Goal: Task Accomplishment & Management: Complete application form

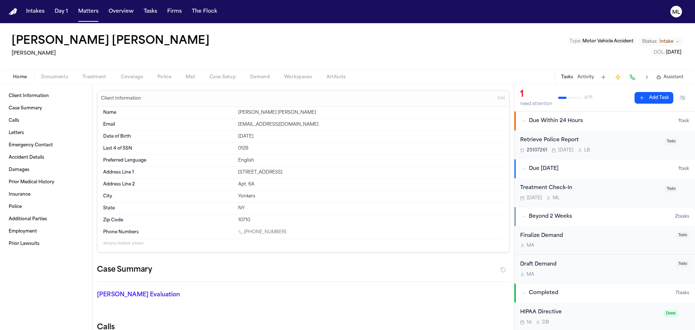
click at [51, 76] on span "Documents" at bounding box center [54, 77] width 27 height 6
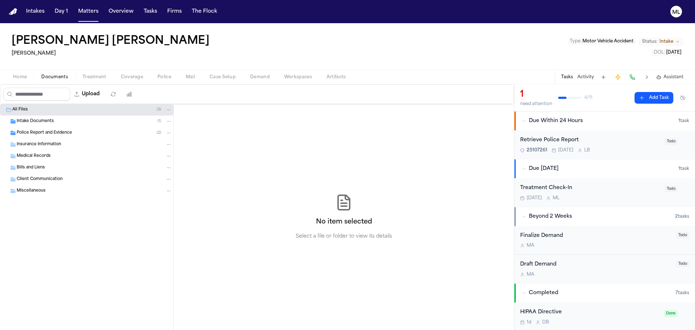
click at [39, 125] on div "Intake Documents ( 1 )" at bounding box center [86, 121] width 173 height 12
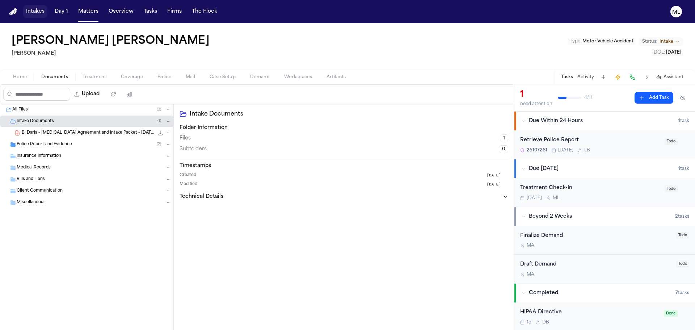
click at [33, 12] on button "Intakes" at bounding box center [35, 11] width 24 height 13
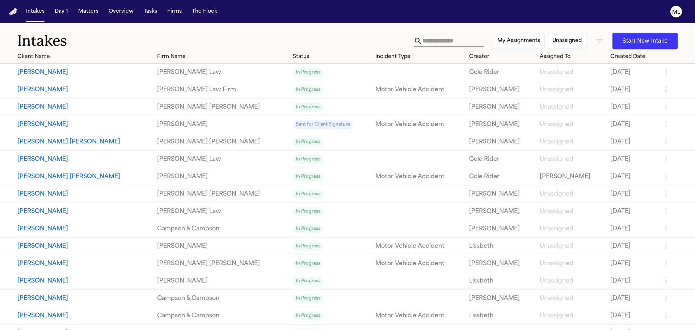
click at [422, 42] on input "text" at bounding box center [453, 41] width 62 height 12
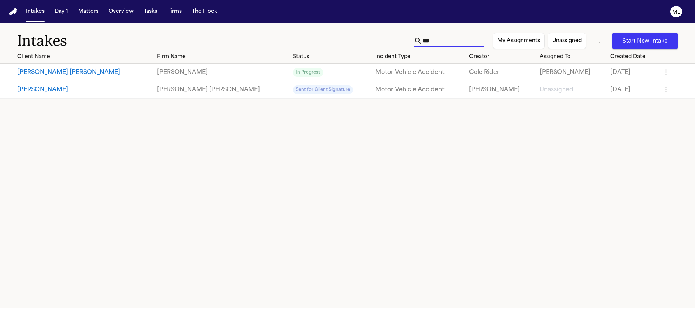
type input "***"
click at [293, 74] on link "In Progress" at bounding box center [331, 72] width 77 height 9
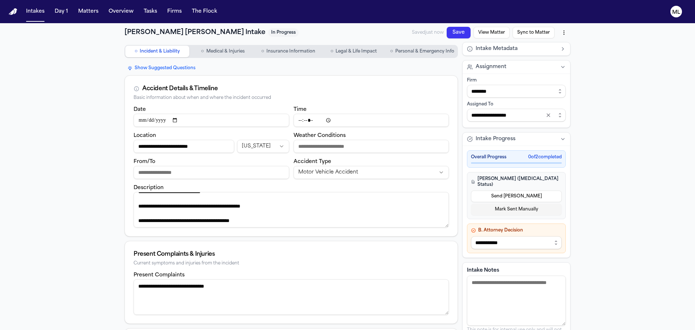
click at [532, 30] on button "Sync to Matter" at bounding box center [533, 33] width 42 height 12
click at [561, 33] on html "**********" at bounding box center [347, 165] width 695 height 330
click at [549, 47] on div "Export to PDF" at bounding box center [544, 48] width 43 height 12
click at [563, 34] on html "**********" at bounding box center [347, 165] width 695 height 330
click at [537, 58] on div "Download PDF (8/12/2025, 12:49:30 PM)" at bounding box center [508, 60] width 98 height 12
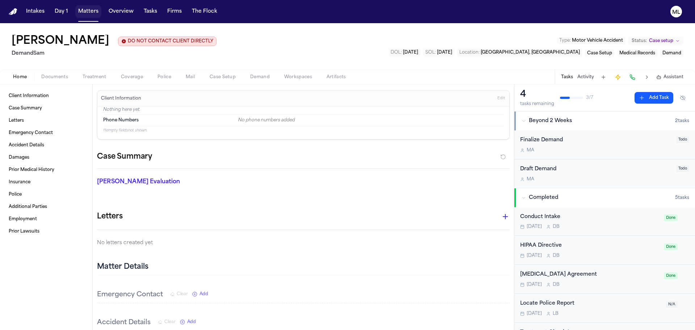
click at [82, 9] on button "Matters" at bounding box center [88, 11] width 26 height 13
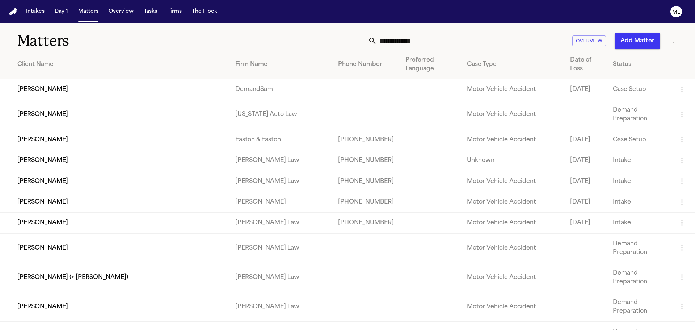
click at [412, 44] on input "text" at bounding box center [470, 41] width 187 height 16
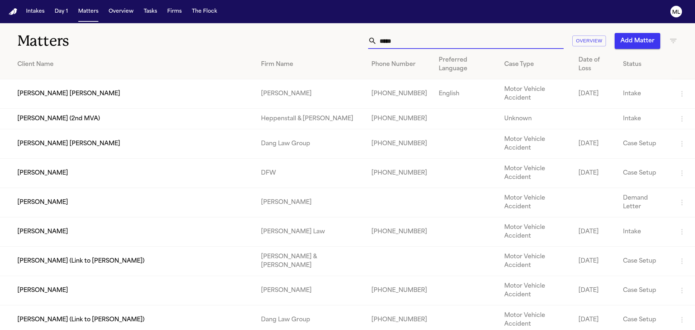
type input "*****"
click at [139, 79] on td "[PERSON_NAME] [PERSON_NAME]" at bounding box center [127, 93] width 255 height 29
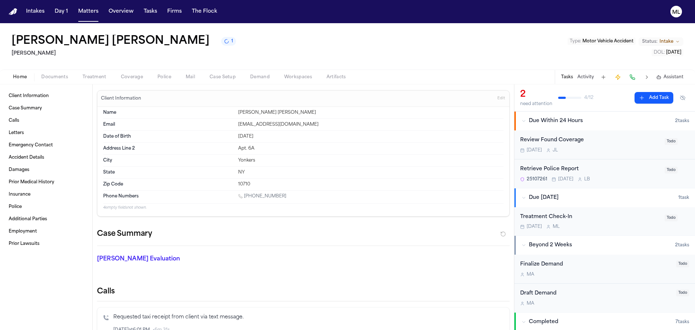
click at [51, 81] on span "button" at bounding box center [54, 81] width 35 height 1
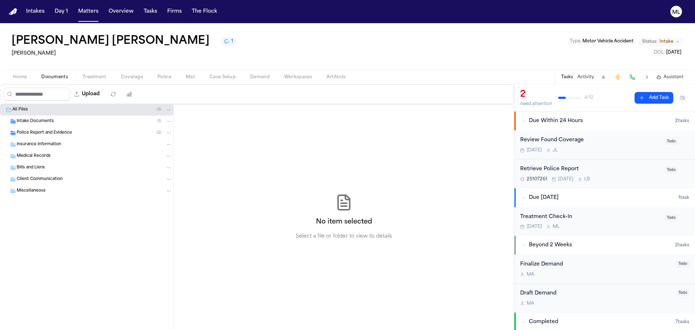
click at [37, 119] on span "Intake Documents" at bounding box center [35, 121] width 37 height 6
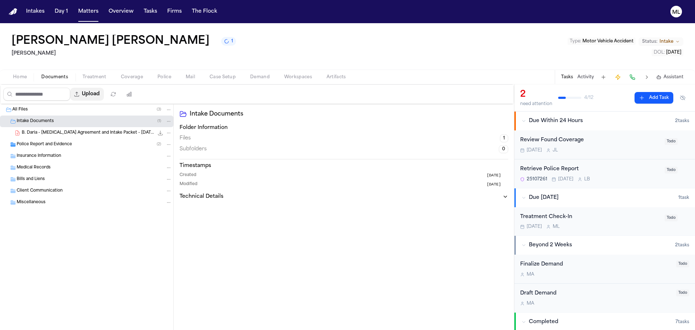
click at [100, 94] on button "Upload" at bounding box center [87, 94] width 34 height 13
select select "**********"
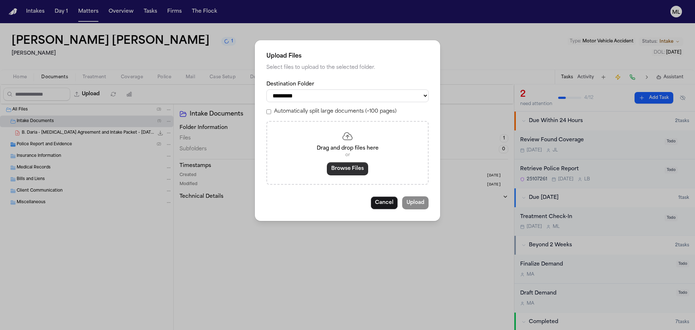
click at [342, 168] on button "Browse Files" at bounding box center [347, 168] width 41 height 13
click at [347, 165] on button "Browse Files" at bounding box center [347, 168] width 41 height 13
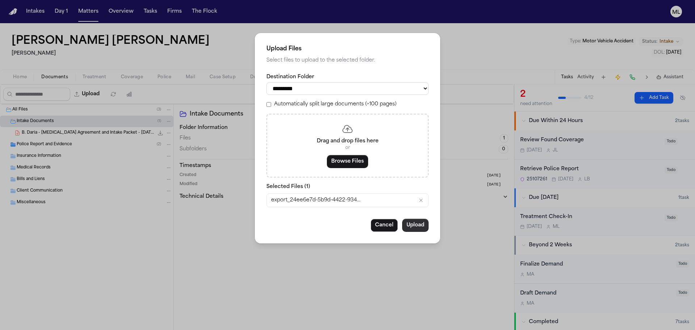
click at [424, 226] on button "Upload" at bounding box center [415, 225] width 26 height 13
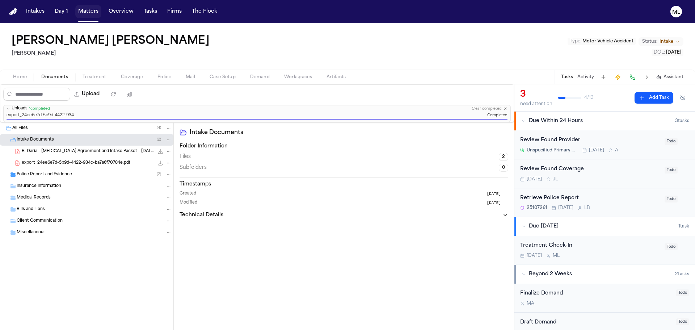
click at [93, 16] on button "Matters" at bounding box center [88, 11] width 26 height 13
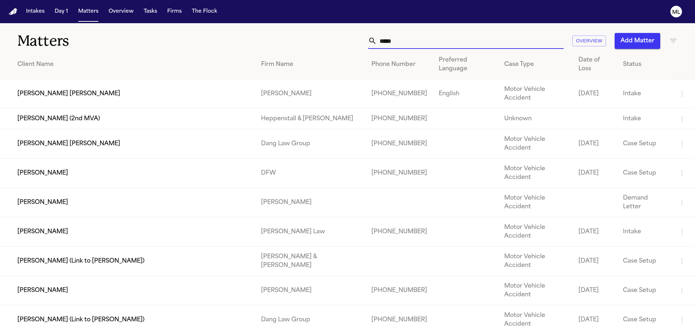
drag, startPoint x: 429, startPoint y: 41, endPoint x: 351, endPoint y: 33, distance: 78.9
click at [346, 39] on div "***** Overview Add Matter" at bounding box center [443, 41] width 468 height 16
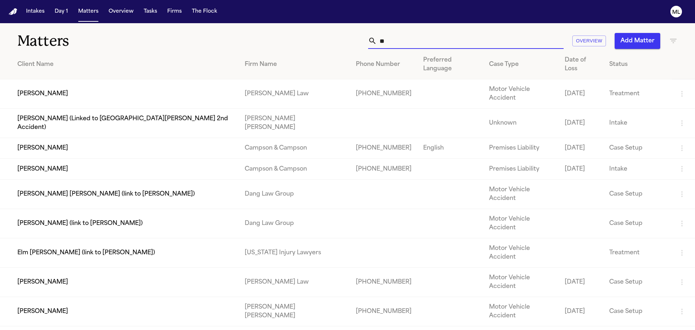
type input "*"
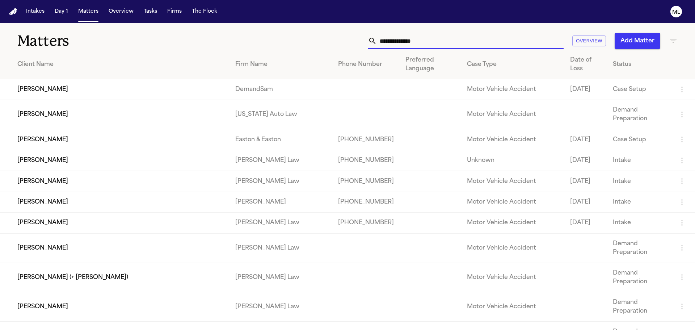
click at [619, 42] on button "Add Matter" at bounding box center [637, 41] width 46 height 16
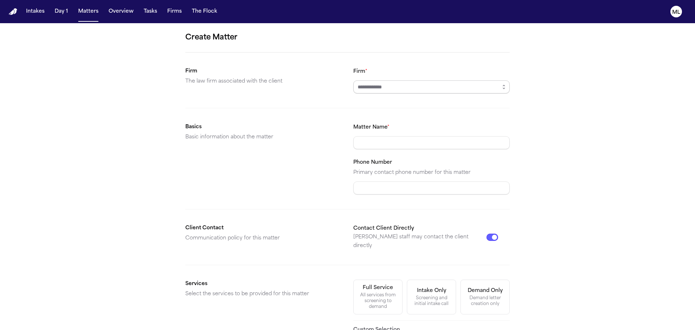
click at [405, 92] on input "Firm *" at bounding box center [431, 86] width 156 height 13
click at [501, 86] on icon "button" at bounding box center [504, 87] width 6 height 6
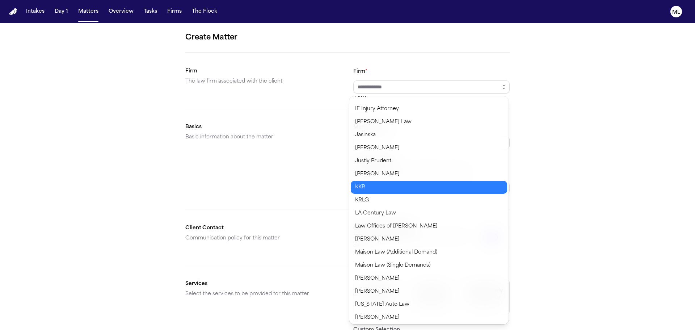
scroll to position [326, 0]
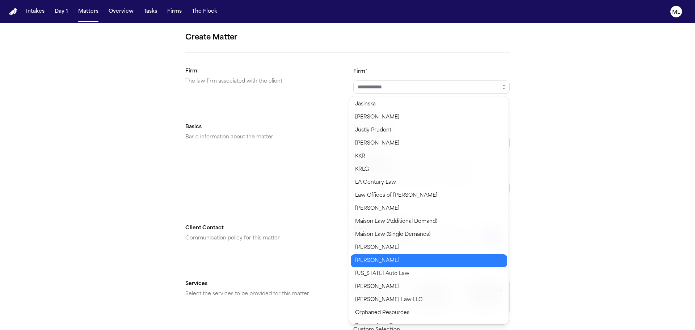
type input "********"
click at [400, 258] on body "Intakes Day 1 Matters Overview Tasks Firms The Flock ML Create Matter Firm The …" at bounding box center [347, 165] width 695 height 330
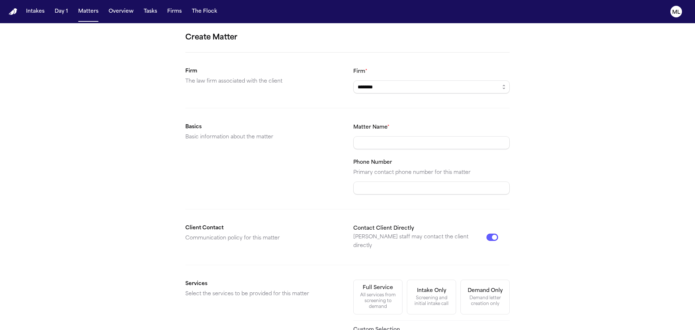
click at [396, 146] on input "Matter Name *" at bounding box center [431, 142] width 156 height 13
type input "*"
type input "**********"
click at [394, 185] on input "Phone Number" at bounding box center [431, 187] width 156 height 13
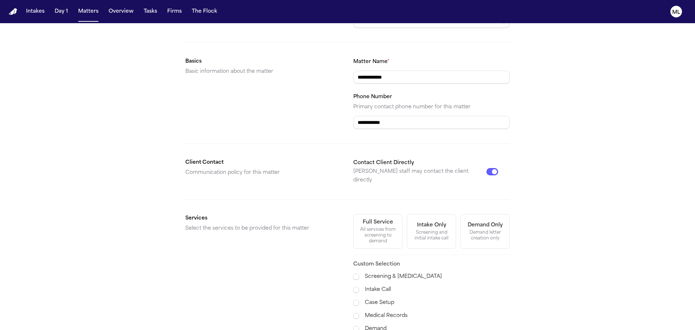
scroll to position [145, 0]
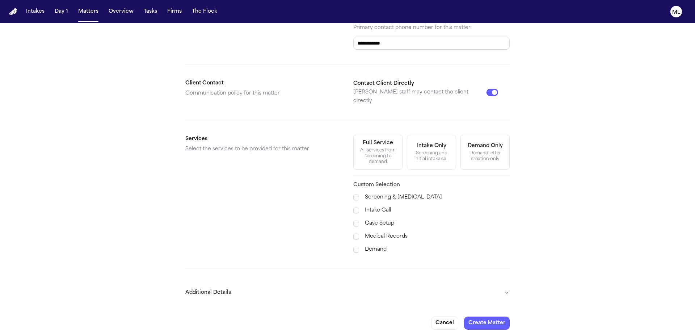
type input "**********"
click at [374, 219] on label "Case Setup" at bounding box center [437, 223] width 145 height 9
click at [376, 232] on label "Medical Records" at bounding box center [437, 236] width 145 height 9
click at [376, 245] on label "Demand" at bounding box center [437, 249] width 145 height 9
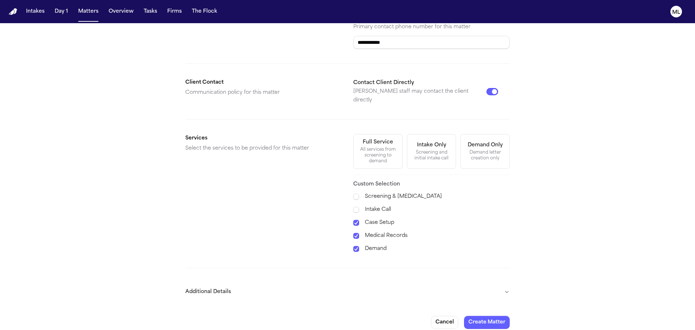
click at [509, 281] on div "**********" at bounding box center [347, 107] width 695 height 459
click at [486, 284] on button "Additional Details" at bounding box center [347, 291] width 324 height 19
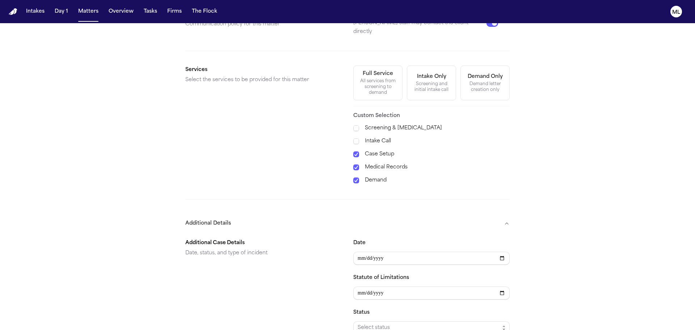
scroll to position [290, 0]
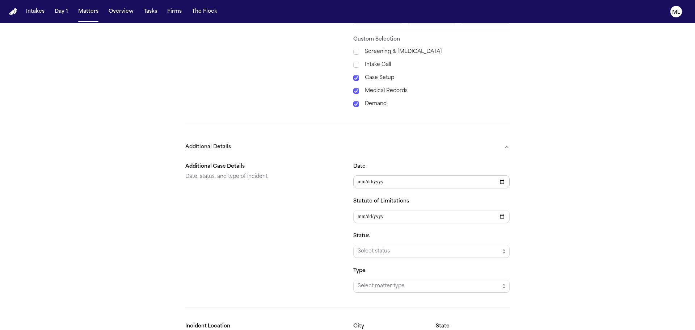
type input "**********"
click at [398, 247] on span "Select status" at bounding box center [428, 251] width 142 height 9
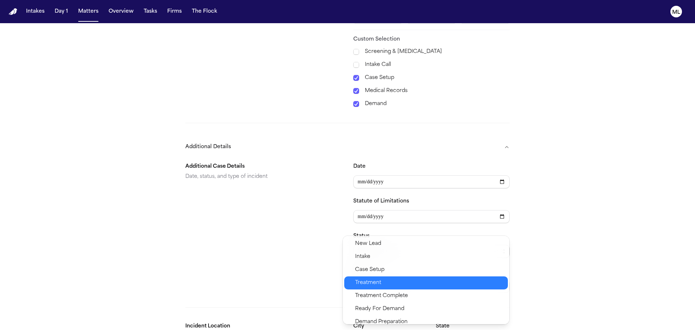
click at [381, 284] on span "Treatment" at bounding box center [429, 282] width 148 height 9
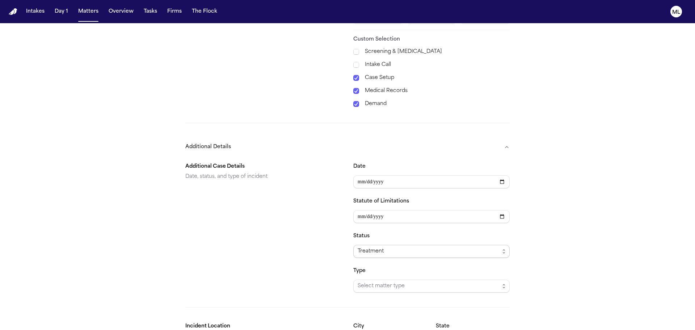
click at [389, 247] on div "Treatment" at bounding box center [428, 251] width 142 height 9
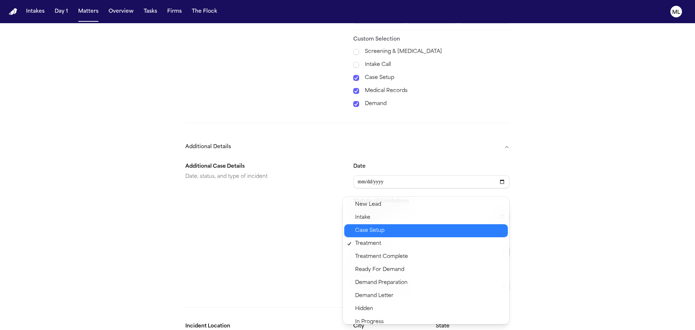
click at [384, 233] on span "Case Setup" at bounding box center [429, 230] width 148 height 9
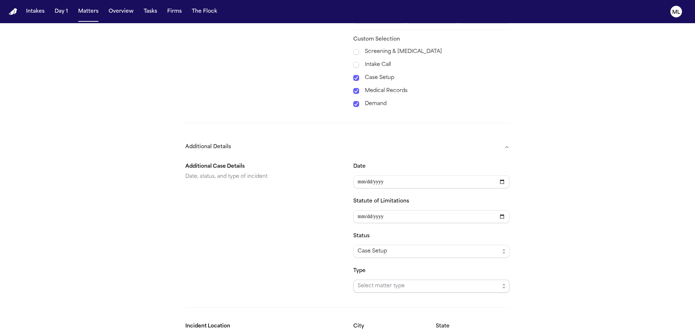
click at [387, 281] on span "Select matter type" at bounding box center [428, 285] width 142 height 9
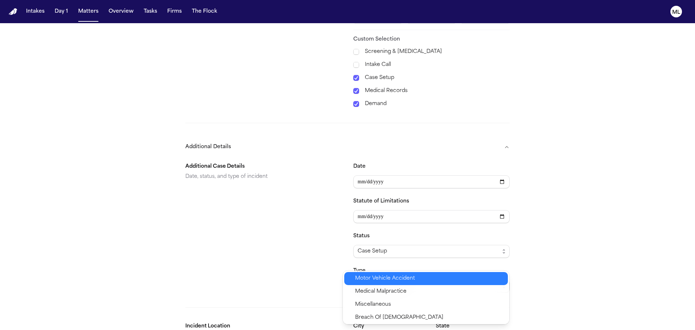
click at [388, 279] on span "Motor Vehicle Accident" at bounding box center [385, 278] width 60 height 9
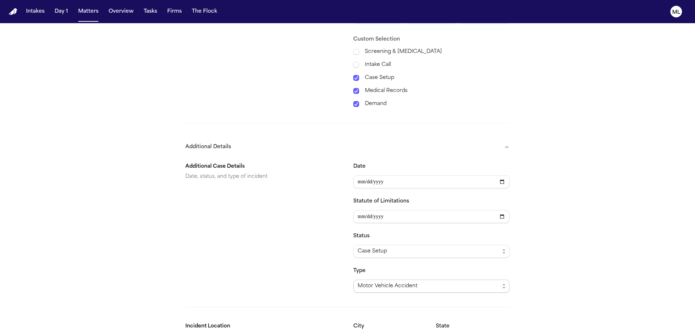
scroll to position [343, 0]
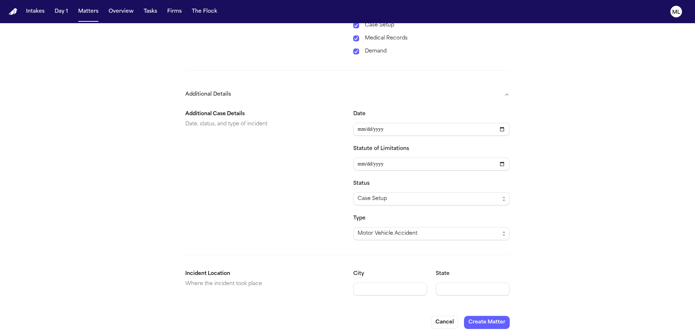
click at [372, 283] on input "City" at bounding box center [390, 288] width 74 height 13
type input "**********"
type input "**"
click at [484, 318] on button "Create Matter" at bounding box center [487, 321] width 46 height 13
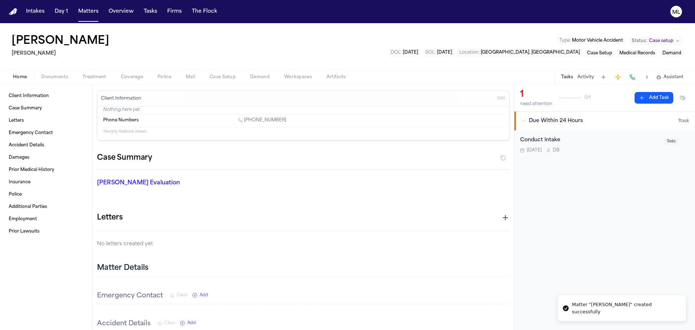
click at [584, 146] on div "Conduct Intake [DATE] D B" at bounding box center [590, 144] width 140 height 17
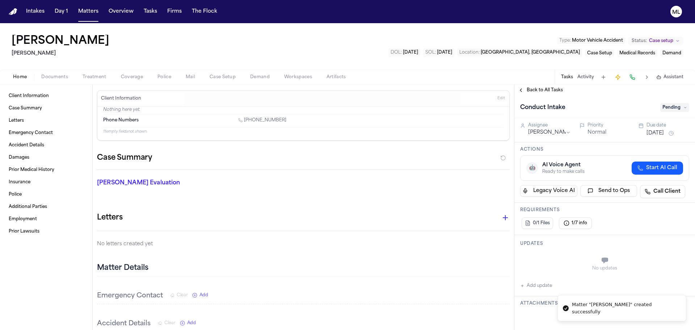
click at [665, 111] on span "Pending" at bounding box center [674, 107] width 29 height 9
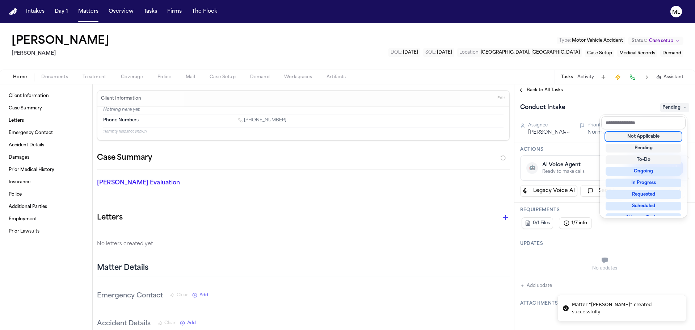
click at [654, 136] on div "Not Applicable" at bounding box center [643, 136] width 76 height 9
click at [537, 89] on div "Back to All Tasks Conduct Intake Not Applicable Assignee [PERSON_NAME] Priority…" at bounding box center [604, 206] width 181 height 245
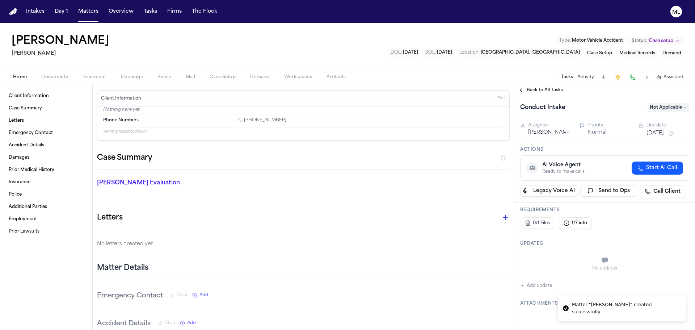
click at [537, 89] on span "Back to All Tasks" at bounding box center [544, 90] width 36 height 6
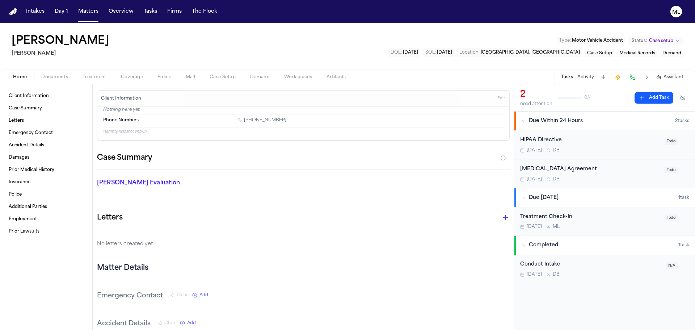
click at [609, 140] on div "HIPAA Directive" at bounding box center [590, 140] width 140 height 8
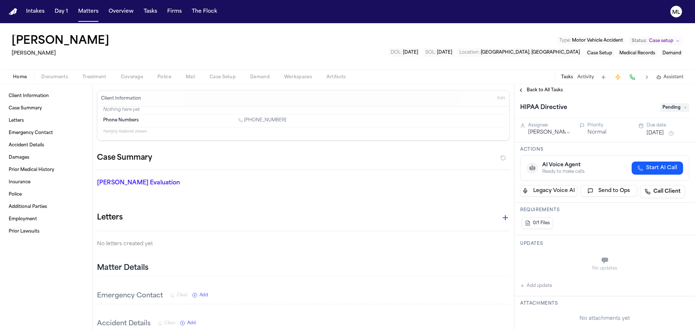
click at [672, 103] on span "Pending" at bounding box center [674, 107] width 29 height 9
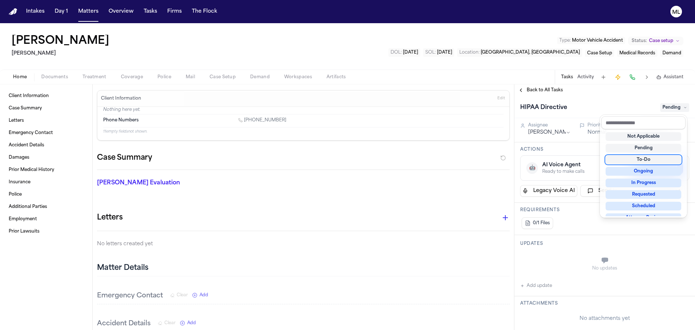
click at [653, 157] on div "To-Do" at bounding box center [643, 159] width 76 height 9
click at [627, 97] on div "HIPAA Directive To-Do" at bounding box center [604, 107] width 181 height 22
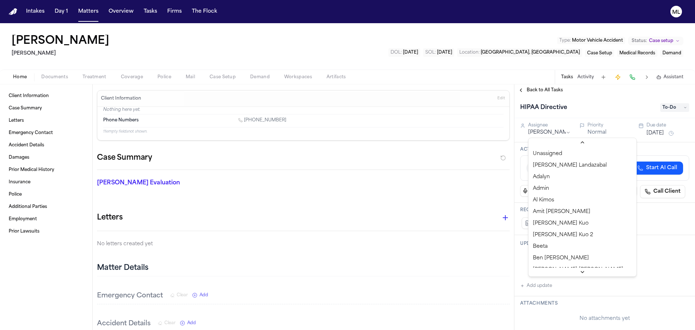
click at [562, 132] on html "Intakes Day 1 Matters Overview Tasks Firms The Flock ML [PERSON_NAME] [PERSON_N…" at bounding box center [347, 165] width 695 height 330
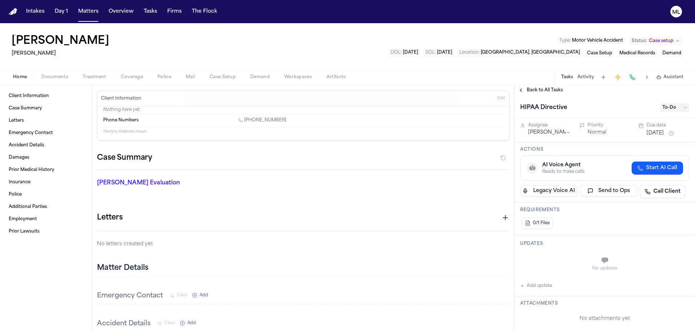
drag, startPoint x: 643, startPoint y: 134, endPoint x: 647, endPoint y: 132, distance: 4.8
click at [646, 133] on button "[DATE]" at bounding box center [654, 133] width 17 height 7
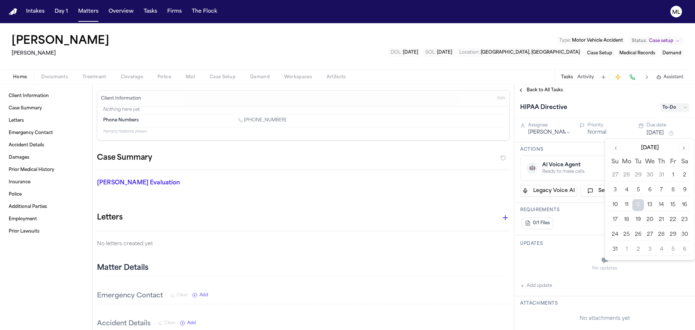
click at [650, 205] on button "13" at bounding box center [650, 205] width 12 height 12
click at [540, 91] on span "Back to All Tasks" at bounding box center [544, 90] width 36 height 6
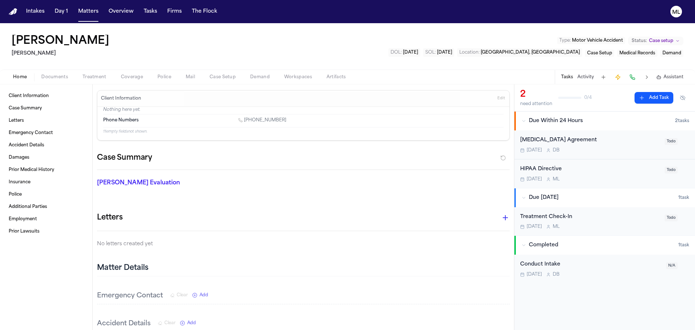
click at [611, 152] on div "[DATE] D B" at bounding box center [590, 150] width 140 height 6
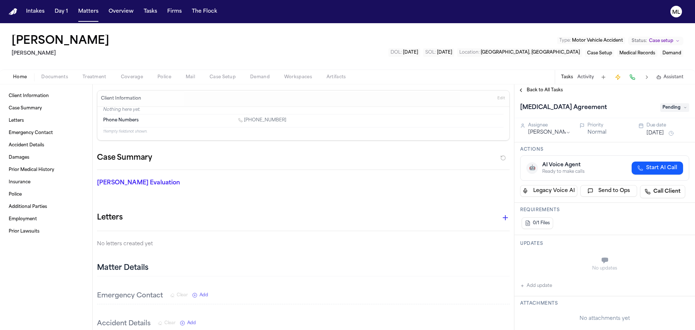
click at [675, 109] on span "Pending" at bounding box center [674, 107] width 29 height 9
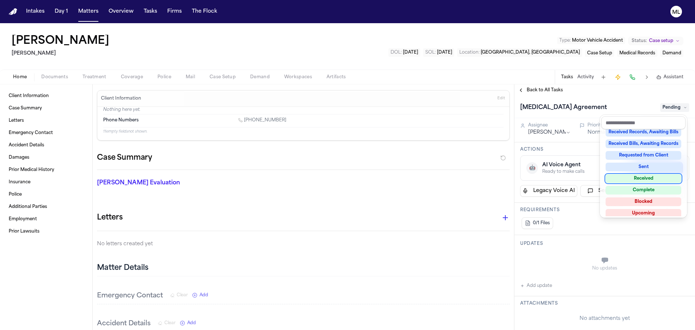
type textarea "**********"
click at [651, 191] on div "Complete" at bounding box center [643, 190] width 76 height 9
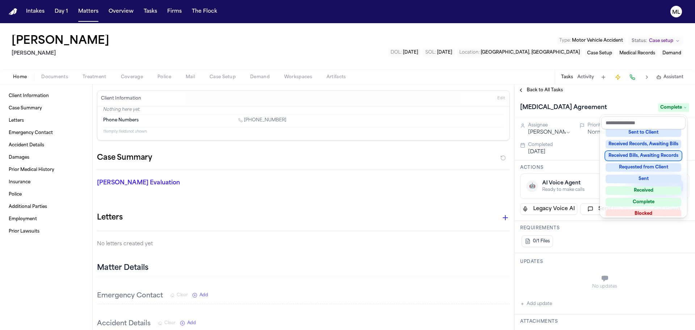
click at [540, 88] on div "**********" at bounding box center [604, 206] width 181 height 245
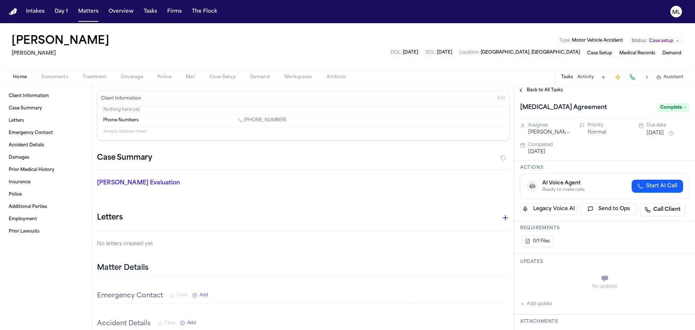
click at [540, 88] on span "Back to All Tasks" at bounding box center [544, 90] width 36 height 6
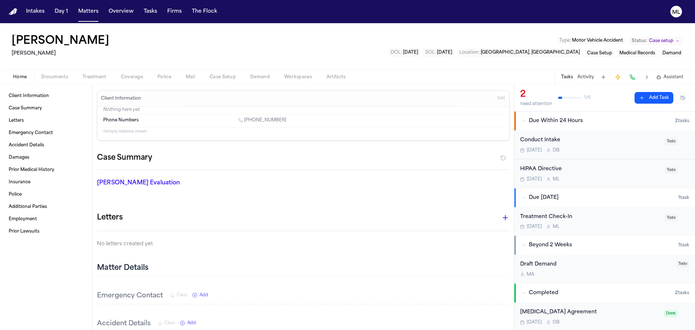
click at [610, 147] on div "Conduct Intake [DATE] D B" at bounding box center [590, 144] width 140 height 17
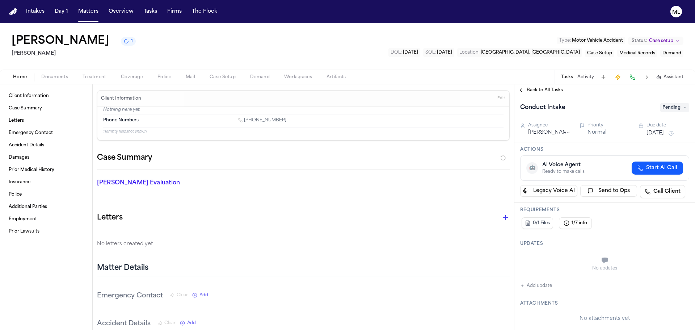
click at [659, 109] on div "Conduct Intake Pending" at bounding box center [604, 108] width 169 height 12
click at [665, 109] on span "Pending" at bounding box center [674, 107] width 29 height 9
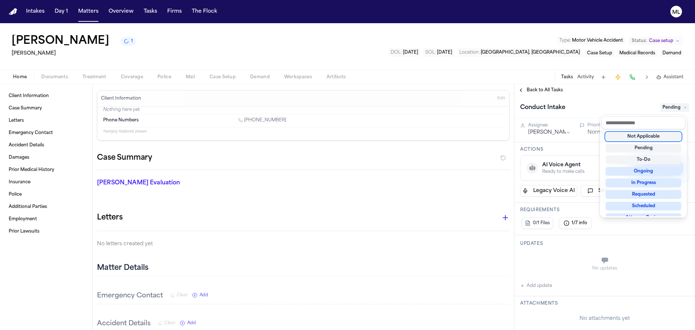
click at [656, 137] on div "Not Applicable" at bounding box center [643, 136] width 76 height 9
click at [538, 89] on div "Back to All Tasks Conduct Intake Not Applicable Assignee [PERSON_NAME] Priority…" at bounding box center [604, 206] width 181 height 245
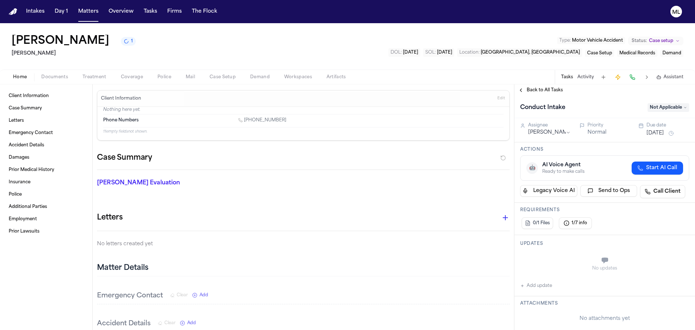
click at [538, 89] on span "Back to All Tasks" at bounding box center [544, 90] width 36 height 6
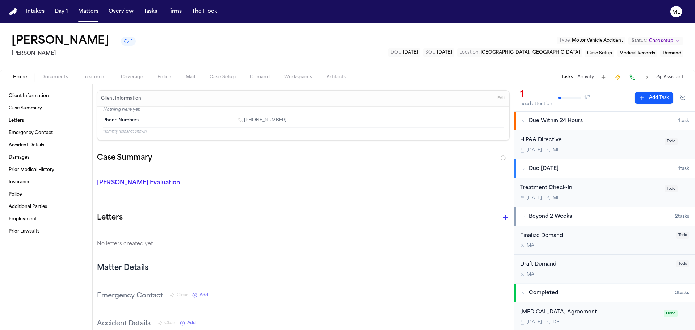
click at [598, 191] on div "Treatment Check-In" at bounding box center [590, 188] width 140 height 8
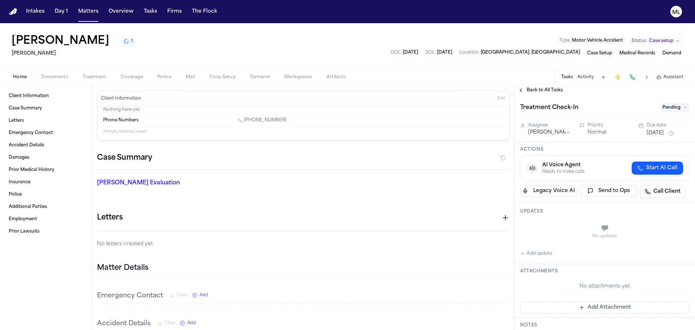
click at [655, 134] on button "[DATE]" at bounding box center [654, 133] width 17 height 7
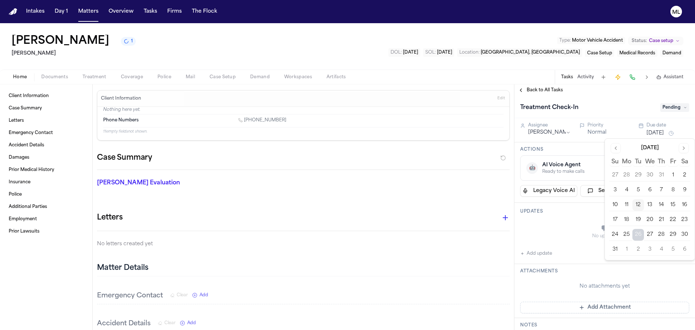
click at [665, 203] on button "14" at bounding box center [661, 205] width 12 height 12
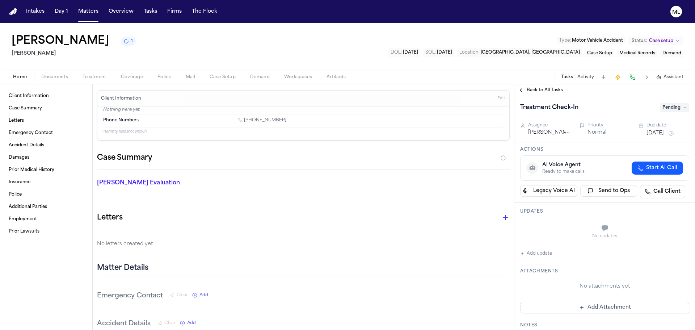
click at [530, 90] on span "Back to All Tasks" at bounding box center [544, 90] width 36 height 6
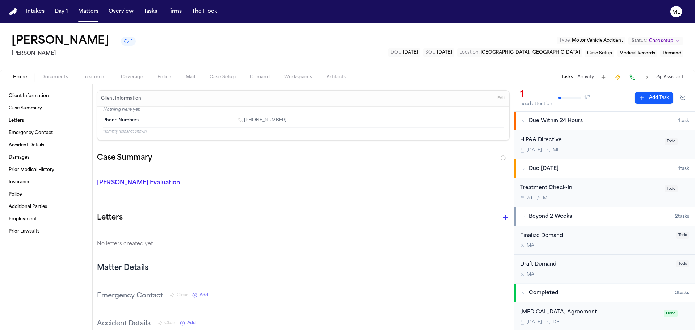
click at [50, 79] on span "Documents" at bounding box center [54, 77] width 27 height 6
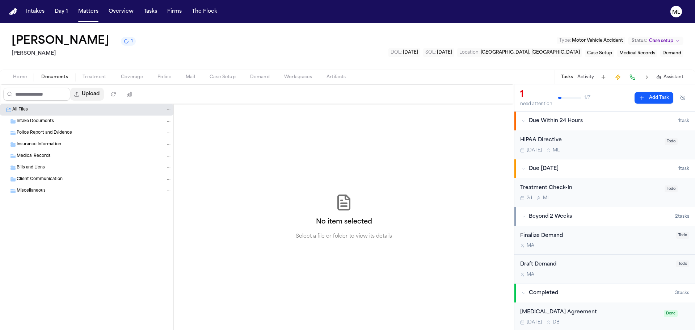
click at [97, 97] on button "Upload" at bounding box center [87, 94] width 34 height 13
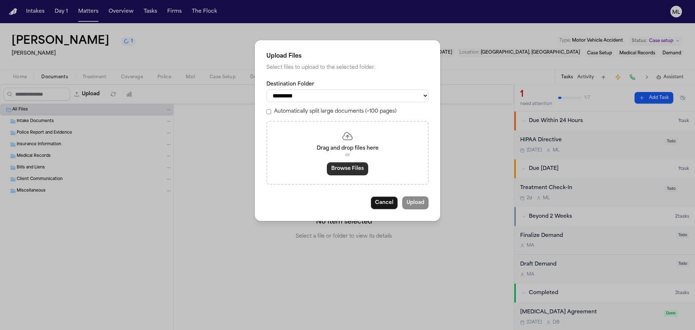
click at [346, 170] on button "Browse Files" at bounding box center [347, 168] width 41 height 13
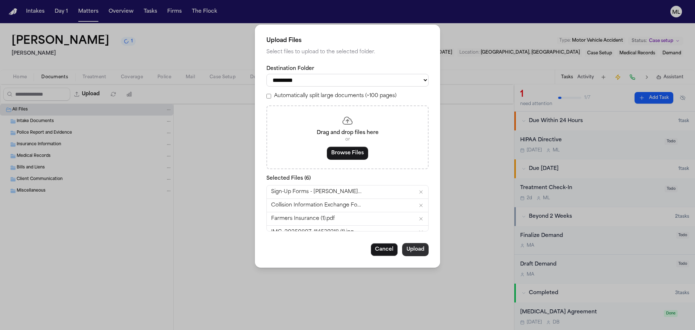
click at [415, 252] on button "Upload" at bounding box center [415, 249] width 26 height 13
